Goal: Task Accomplishment & Management: Complete application form

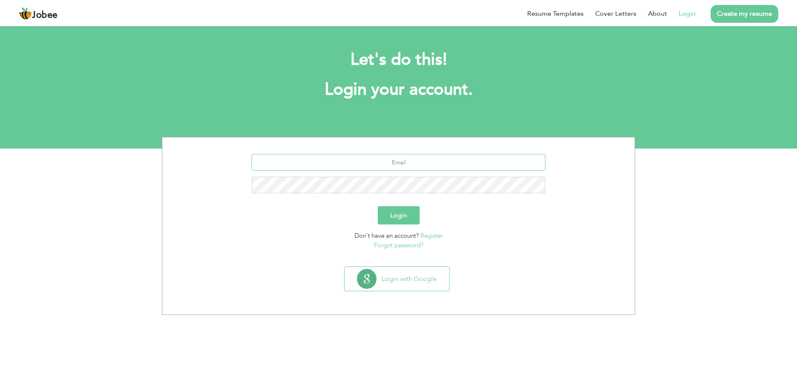
click at [390, 163] on input "text" at bounding box center [399, 162] width 294 height 17
type input "[EMAIL_ADDRESS][DOMAIN_NAME]"
click at [429, 237] on link "Register" at bounding box center [432, 236] width 22 height 8
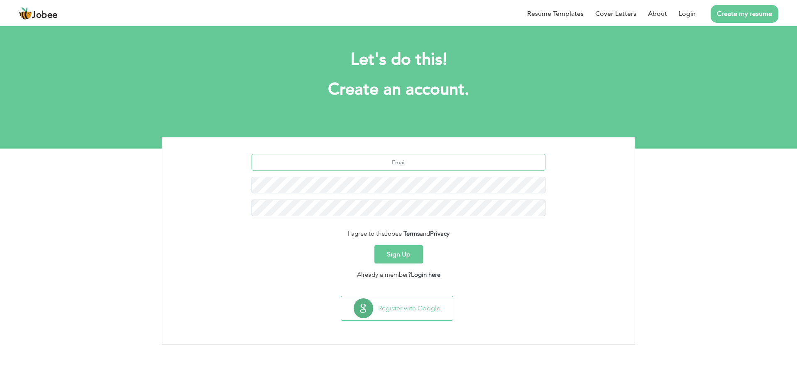
click at [401, 163] on input "text" at bounding box center [399, 162] width 294 height 17
type input "[EMAIL_ADDRESS][DOMAIN_NAME]"
click at [412, 257] on button "Sign Up" at bounding box center [399, 254] width 49 height 18
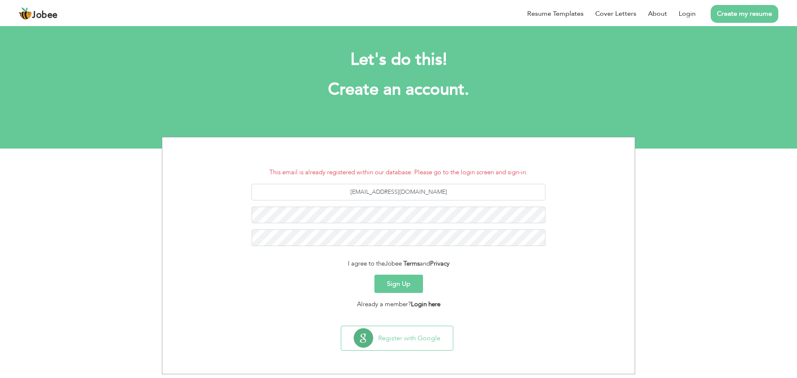
click at [429, 301] on link "Login here" at bounding box center [425, 304] width 29 height 8
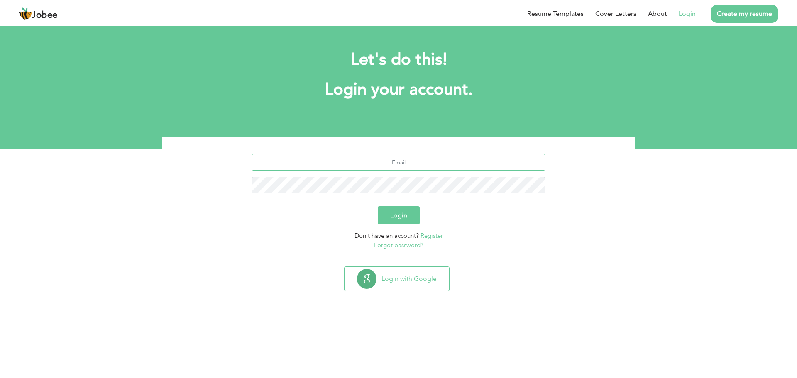
click at [395, 157] on input "text" at bounding box center [399, 162] width 294 height 17
type input "[EMAIL_ADDRESS][DOMAIN_NAME]"
click at [399, 243] on link "Forgot password?" at bounding box center [398, 245] width 49 height 8
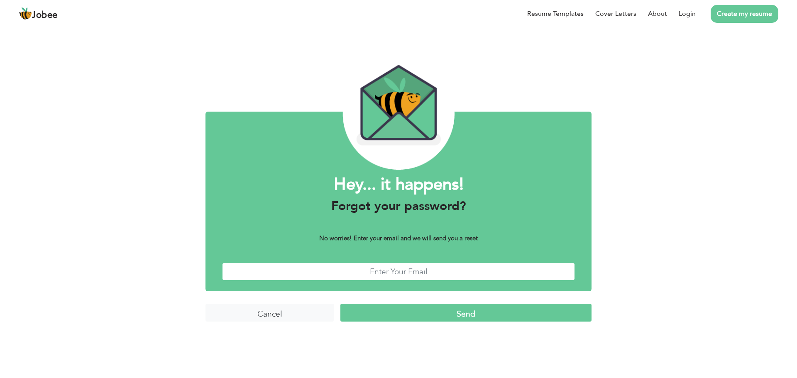
click at [392, 274] on input "text" at bounding box center [398, 272] width 353 height 18
type input "[EMAIL_ADDRESS][DOMAIN_NAME]"
click at [393, 309] on input "Send" at bounding box center [466, 313] width 251 height 18
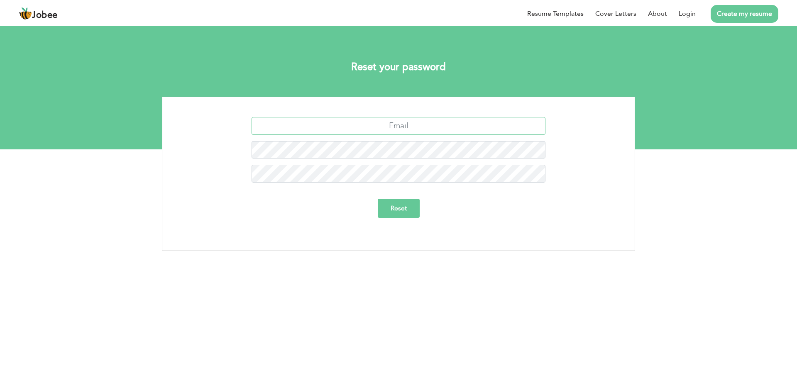
click at [406, 125] on input "text" at bounding box center [399, 126] width 294 height 18
type input "Farazawangee@gmail.com"
click at [396, 211] on input "Reset" at bounding box center [399, 208] width 42 height 19
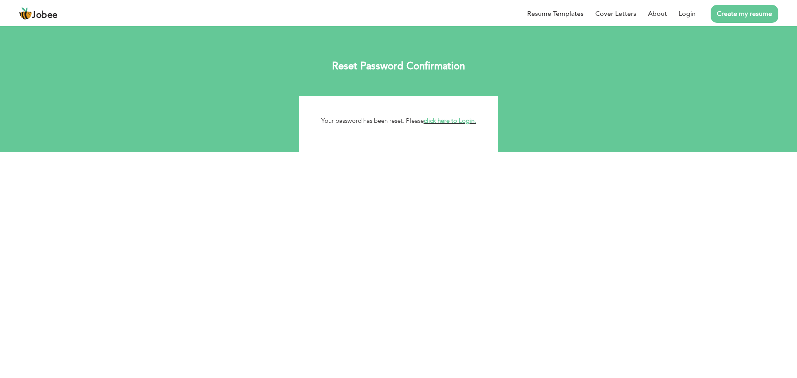
click at [437, 123] on link "click here to Login." at bounding box center [450, 121] width 52 height 8
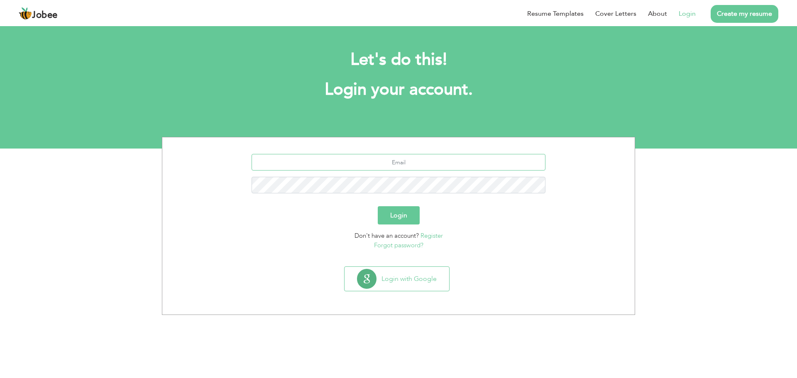
click at [392, 167] on input "text" at bounding box center [399, 162] width 294 height 17
type input "[EMAIL_ADDRESS][DOMAIN_NAME]"
click at [399, 216] on button "Login" at bounding box center [399, 215] width 42 height 18
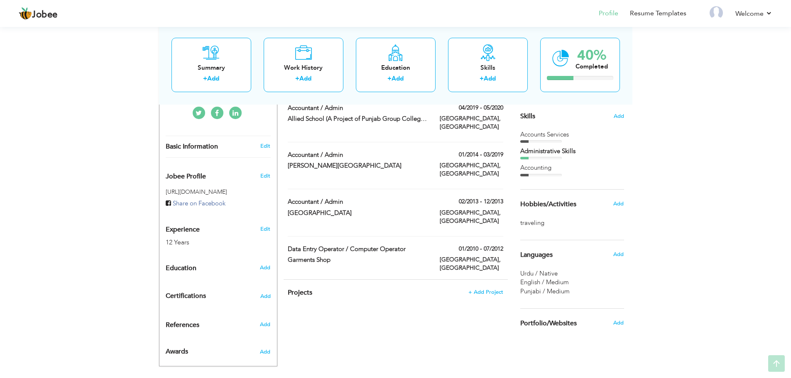
scroll to position [208, 0]
click at [265, 263] on span "Add" at bounding box center [265, 266] width 11 height 7
radio input "true"
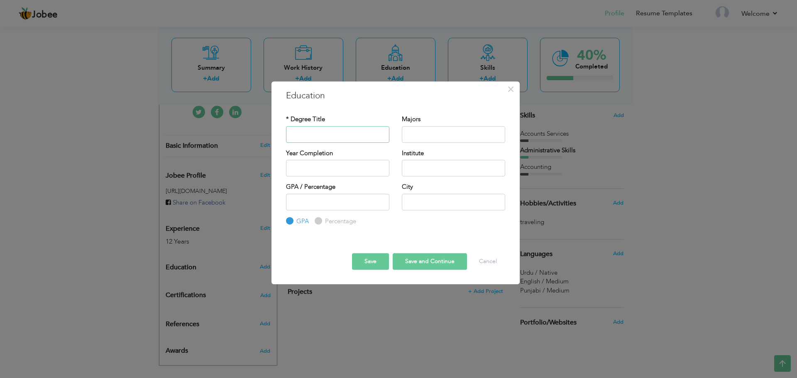
click at [321, 130] on input "text" at bounding box center [337, 134] width 103 height 17
click at [307, 167] on input "2025" at bounding box center [337, 168] width 103 height 17
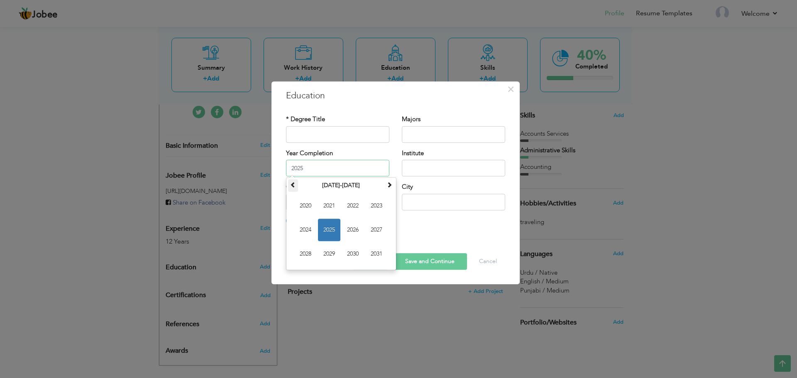
click at [293, 187] on span at bounding box center [293, 185] width 6 height 6
click at [390, 182] on span at bounding box center [390, 185] width 6 height 6
click at [358, 207] on span "2012" at bounding box center [353, 206] width 22 height 22
type input "2012"
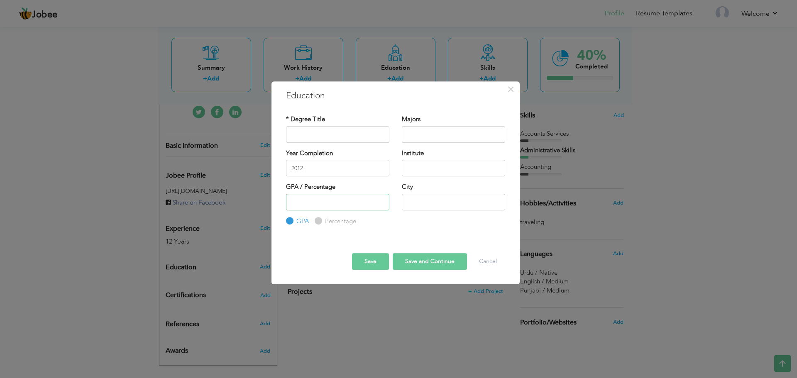
click at [326, 198] on input "number" at bounding box center [337, 202] width 103 height 17
click at [514, 90] on span "×" at bounding box center [510, 89] width 7 height 15
